Goal: Information Seeking & Learning: Learn about a topic

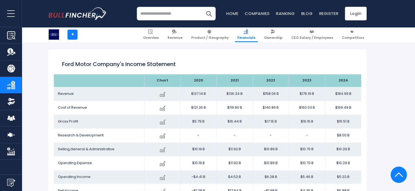
scroll to position [290, 0]
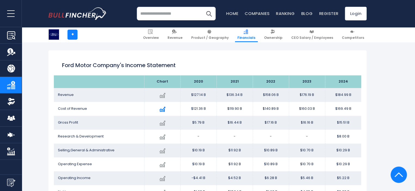
drag, startPoint x: 74, startPoint y: 108, endPoint x: 146, endPoint y: 115, distance: 72.9
click at [75, 108] on span "Cost of Revenue" at bounding box center [72, 108] width 29 height 5
click at [141, 109] on td "Cost of Revenue" at bounding box center [99, 109] width 90 height 14
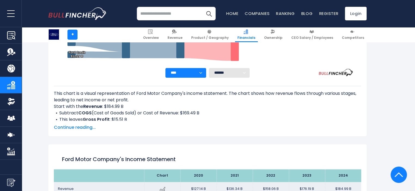
scroll to position [209, 0]
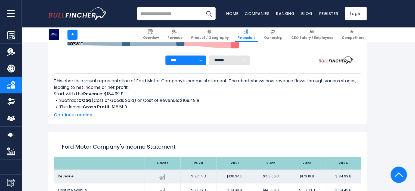
click at [82, 115] on span "Continue reading..." at bounding box center [207, 115] width 307 height 7
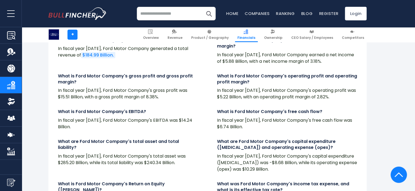
scroll to position [1241, 0]
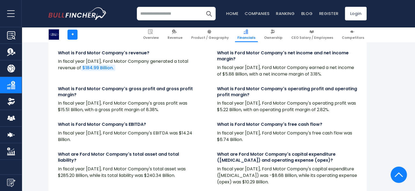
click at [101, 66] on link "$184.99 Billion." at bounding box center [98, 68] width 34 height 6
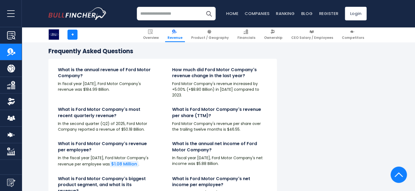
scroll to position [1304, 0]
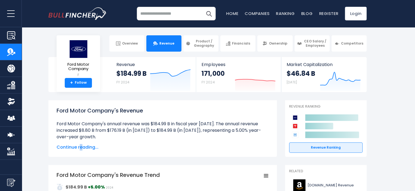
click at [80, 149] on span "Continue reading..." at bounding box center [163, 147] width 212 height 7
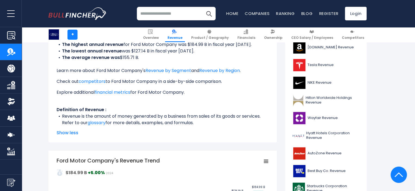
scroll to position [190, 0]
